Goal: Information Seeking & Learning: Learn about a topic

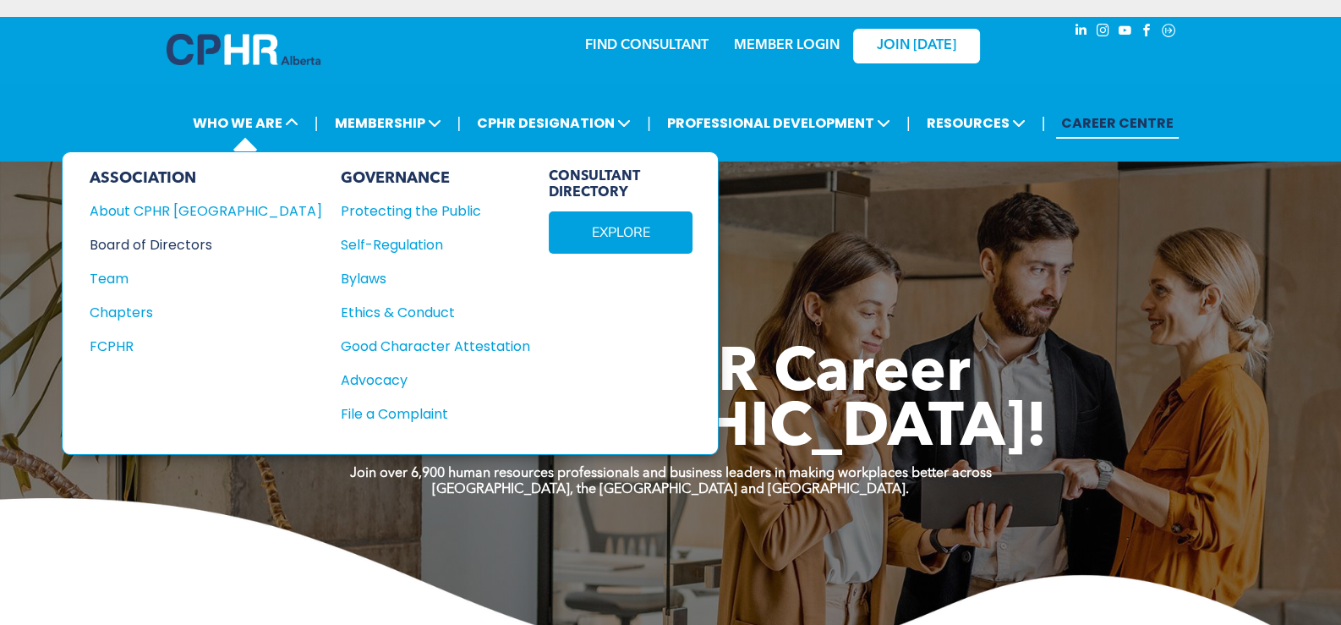
click at [174, 236] on div "Board of Directors" at bounding box center [195, 244] width 210 height 21
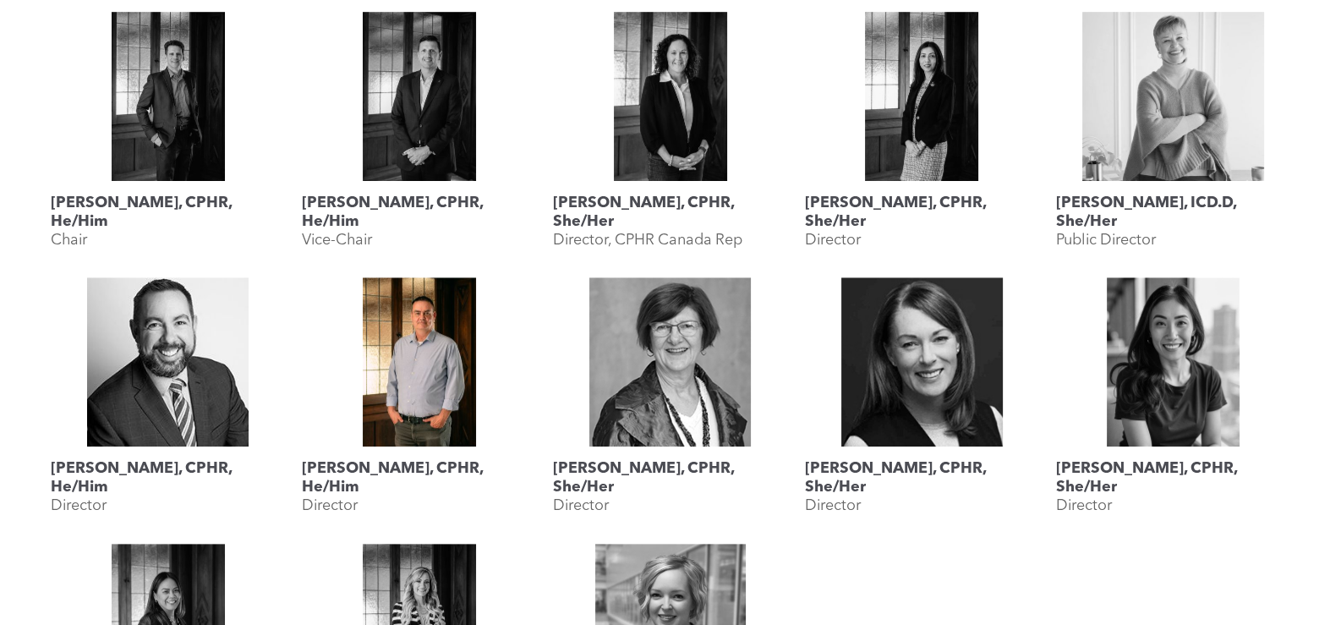
scroll to position [760, 0]
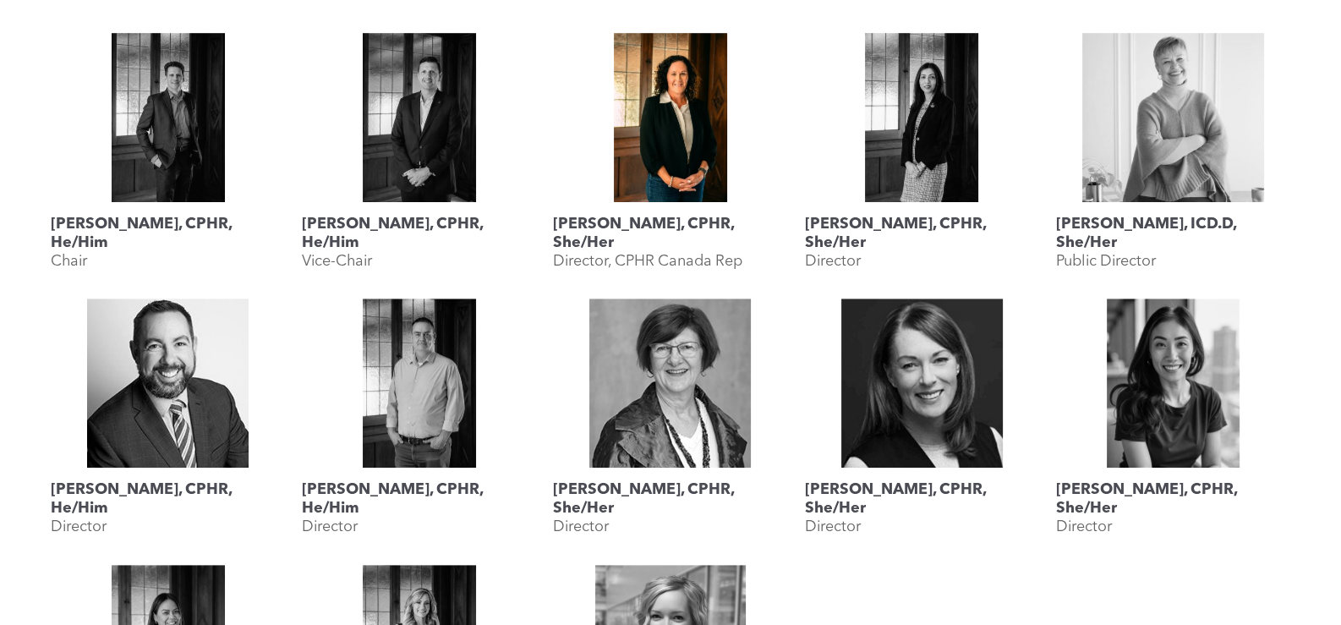
click at [658, 142] on link "Lisa Watson, CPHR, She/Her" at bounding box center [670, 117] width 234 height 169
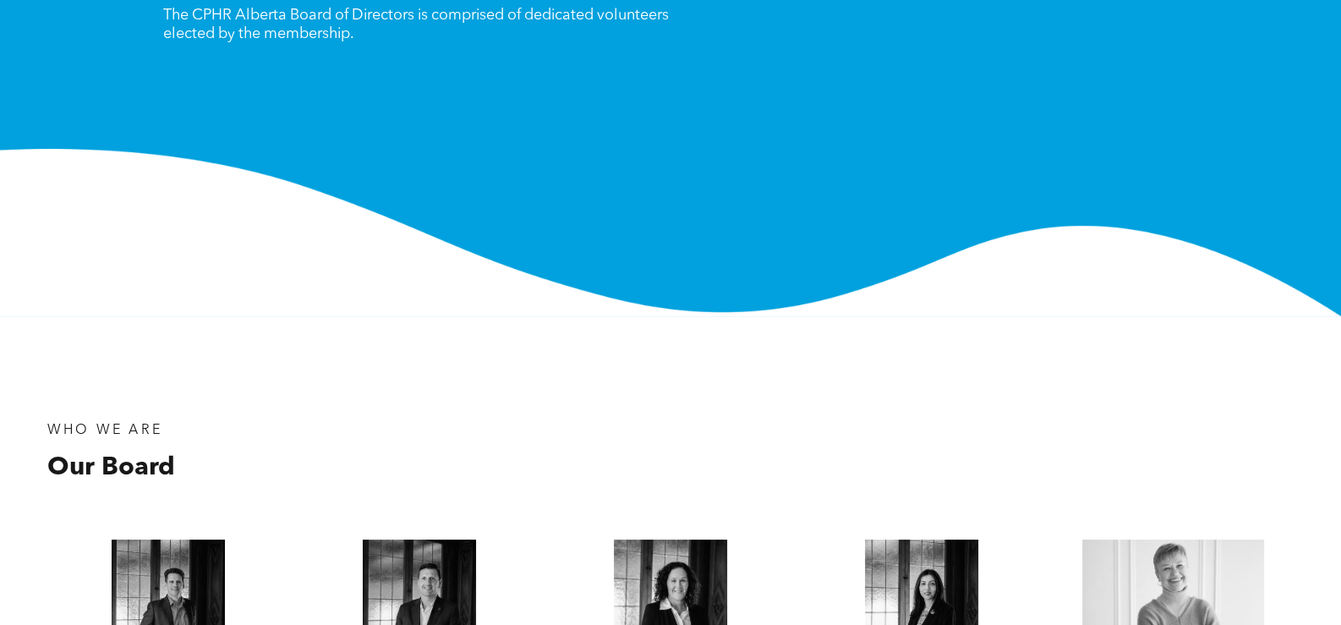
scroll to position [0, 0]
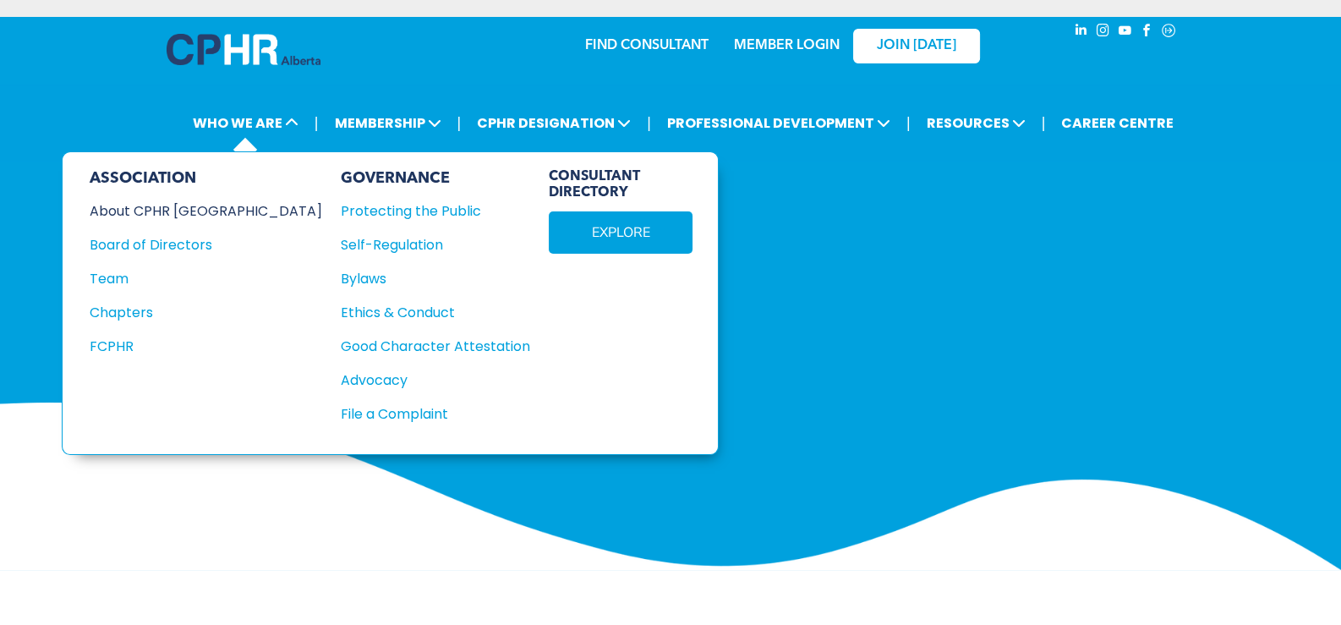
click at [195, 209] on div "About CPHR Alberta" at bounding box center [195, 210] width 210 height 21
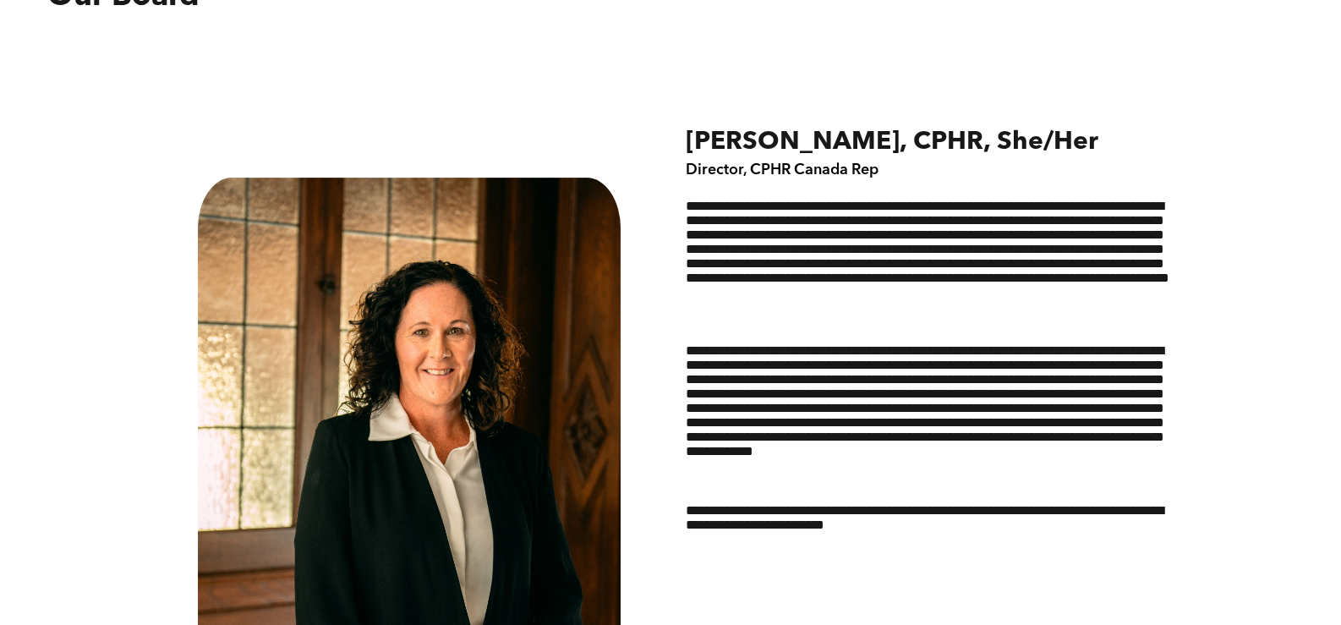
scroll to position [760, 0]
